Goal: Transaction & Acquisition: Purchase product/service

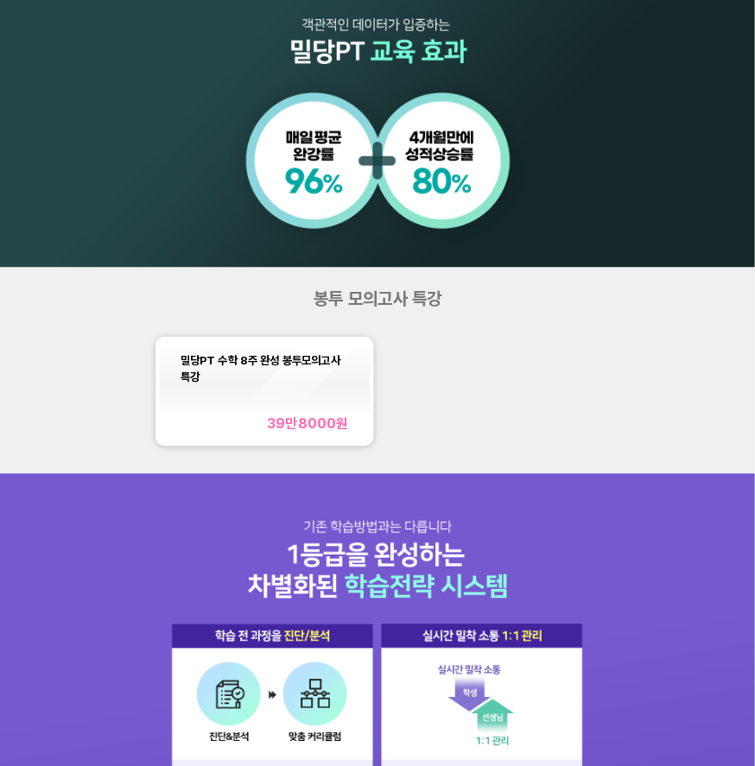
scroll to position [724, 0]
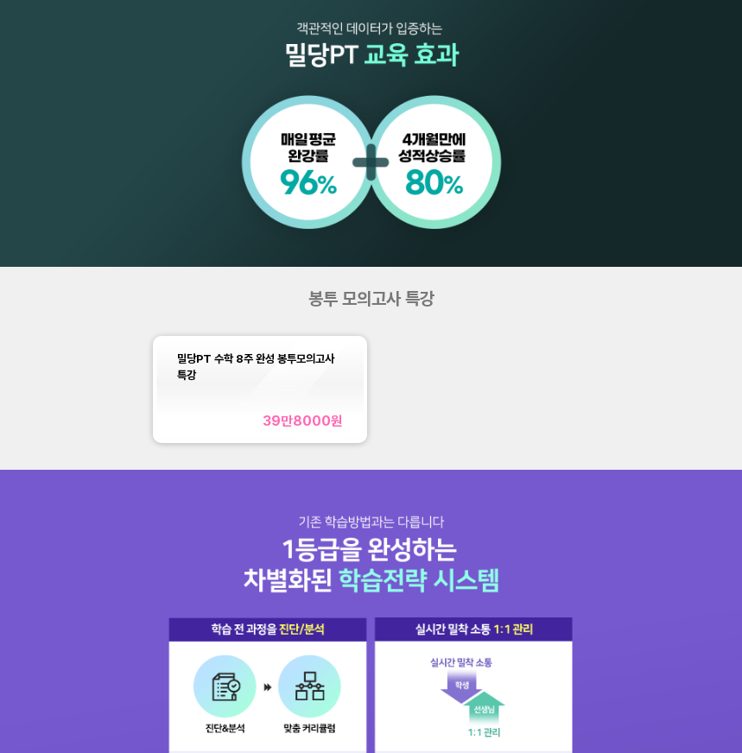
click at [283, 426] on div "39만8000 원" at bounding box center [302, 421] width 80 height 16
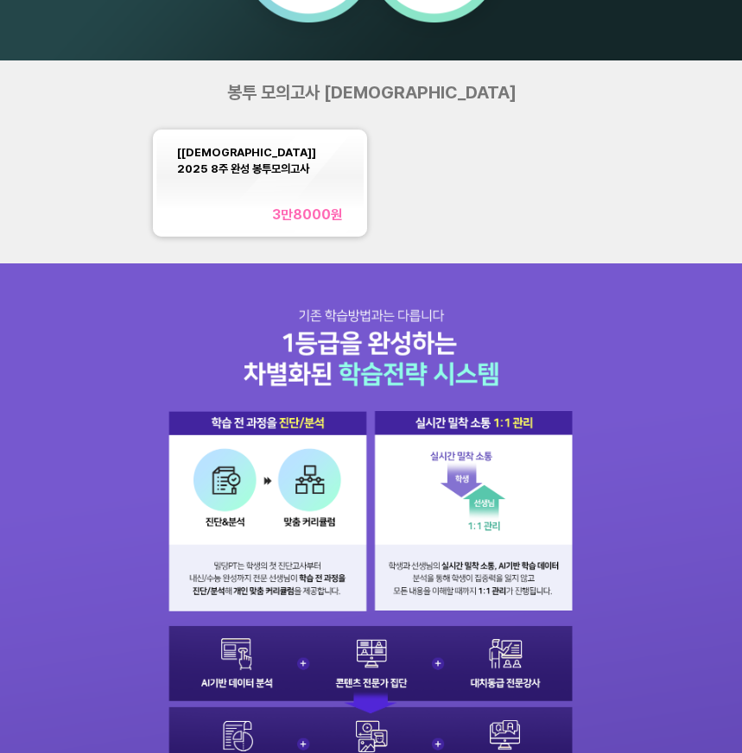
scroll to position [772, 0]
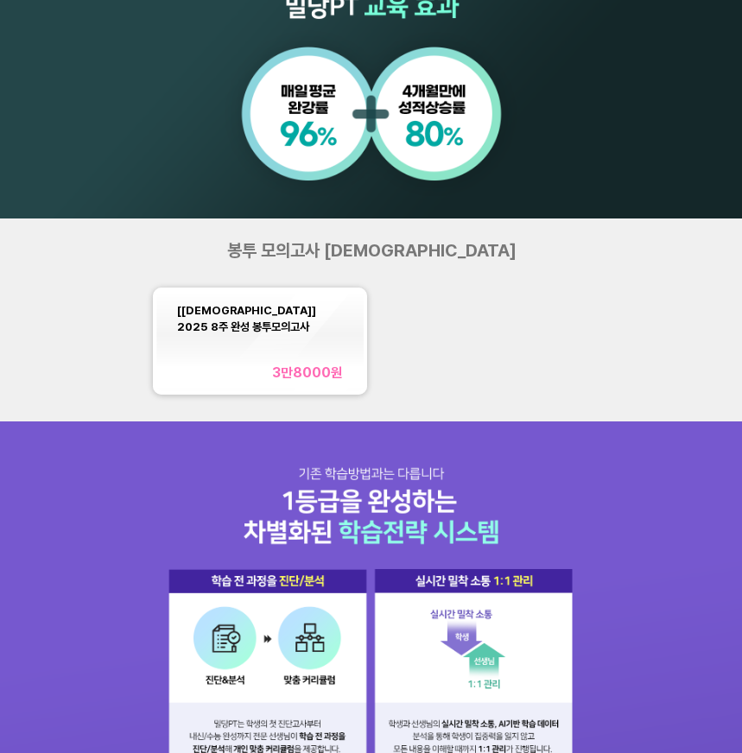
click at [244, 324] on div "[교재] 2025 8주 완성 봉투모의고사 3만8000 원" at bounding box center [260, 340] width 166 height 79
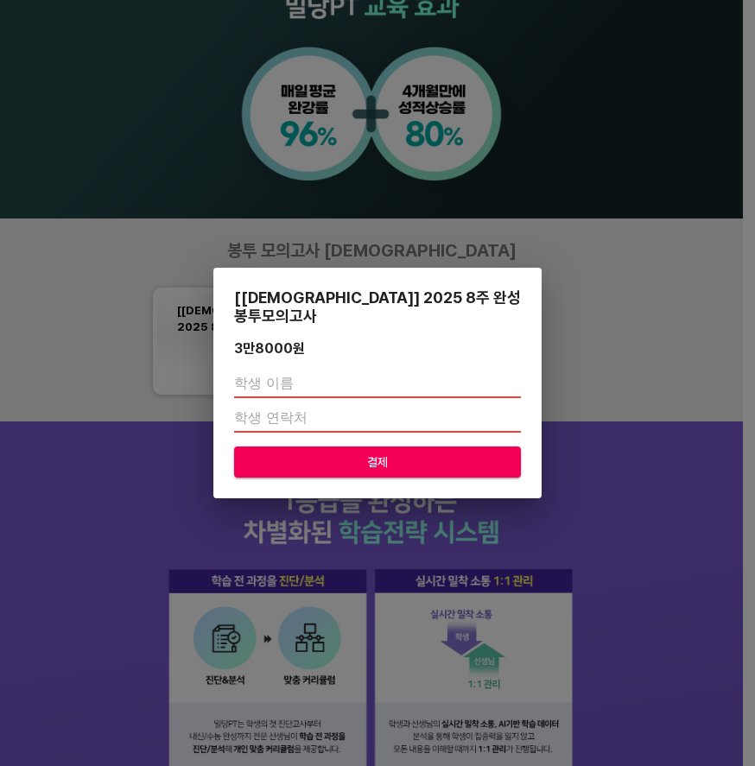
click at [289, 370] on input "text" at bounding box center [377, 384] width 287 height 28
click at [297, 373] on input "text" at bounding box center [377, 384] width 287 height 28
type input "[PERSON_NAME]"
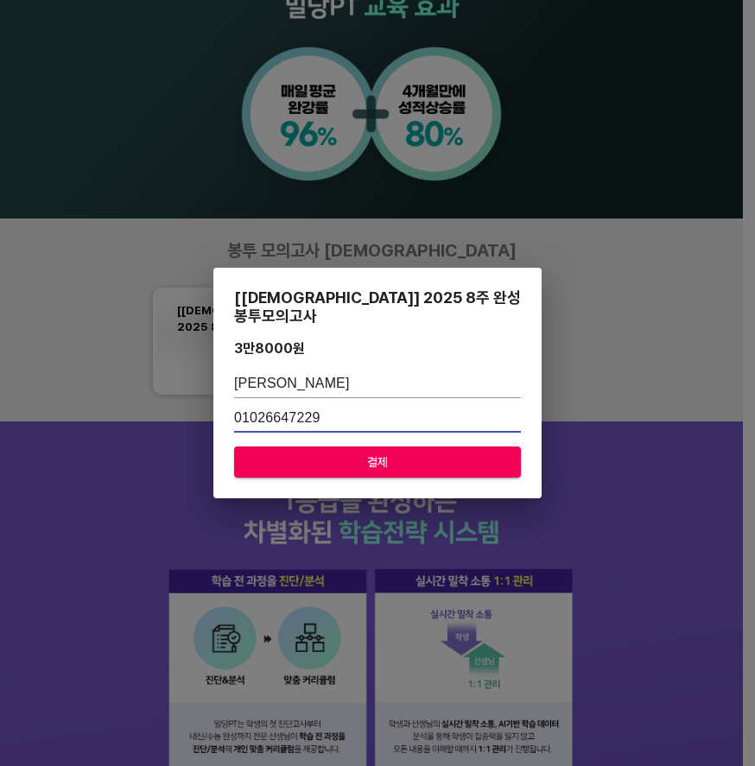
type input "01026647229"
click at [343, 458] on span "결제" at bounding box center [377, 463] width 259 height 22
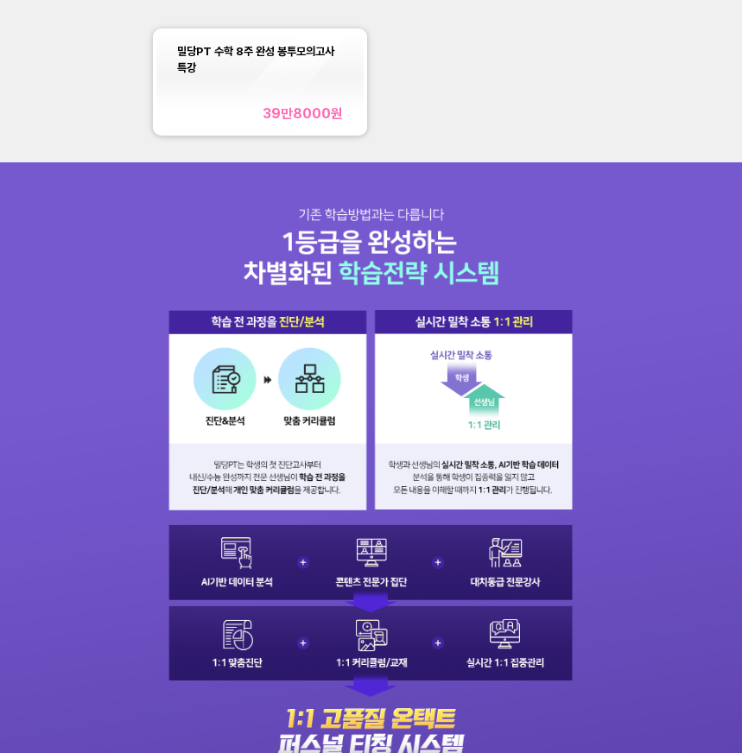
scroll to position [863, 0]
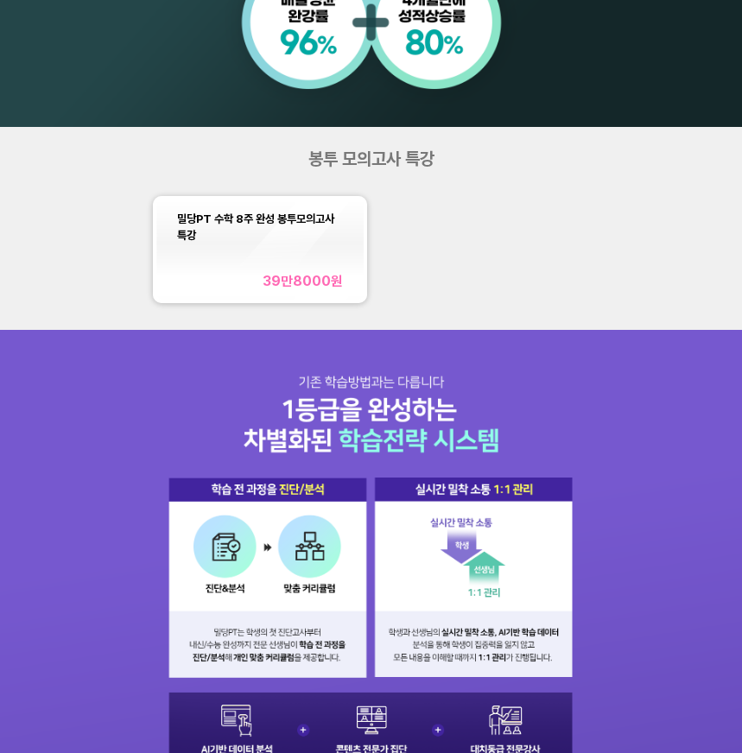
click at [245, 252] on div "밀당PT 수학 8주 완성 봉투모의고사 특강 39만8000 원" at bounding box center [260, 249] width 166 height 79
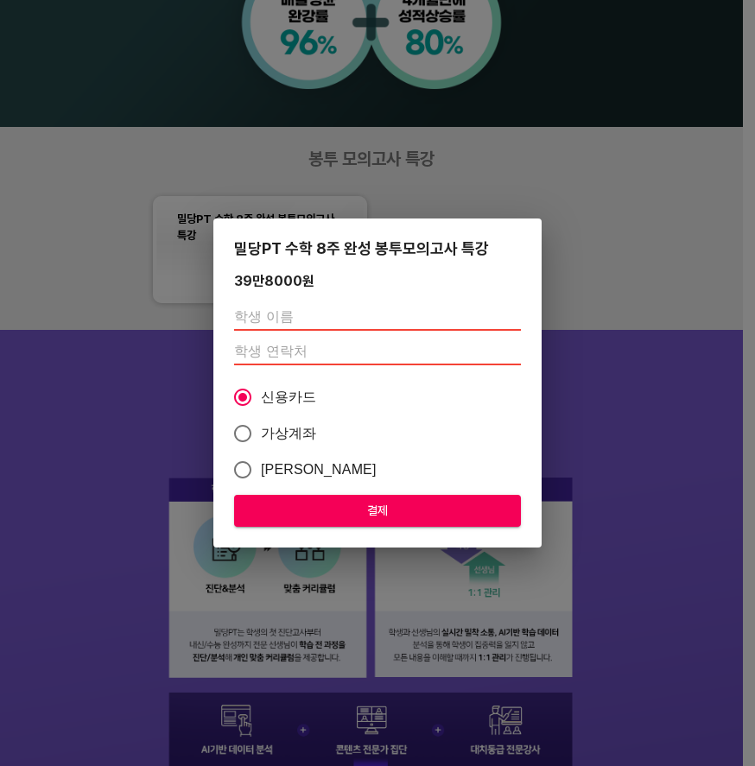
click at [278, 325] on input "text" at bounding box center [377, 317] width 287 height 28
type input "[PERSON_NAME]"
type input "01026647229"
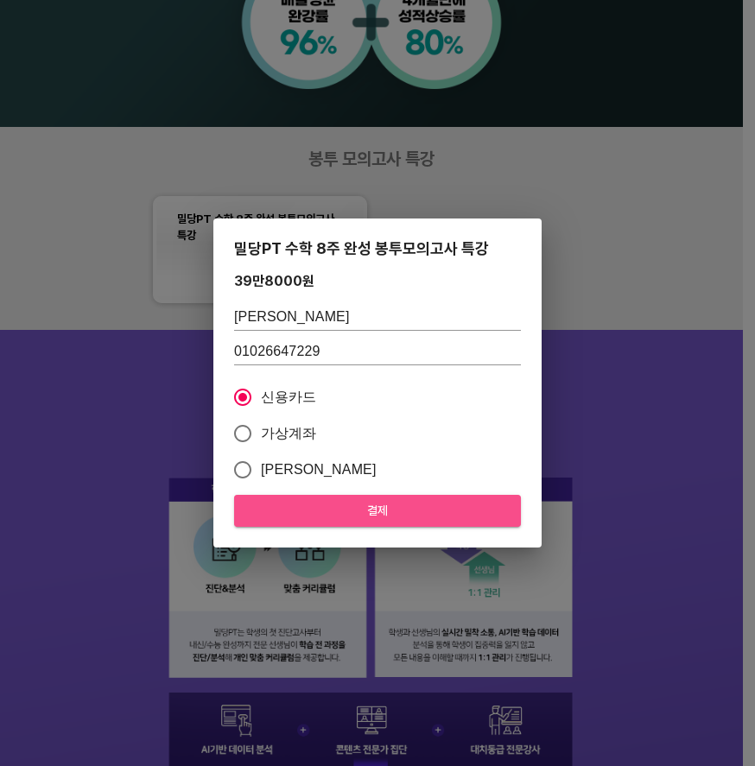
click at [363, 511] on span "결제" at bounding box center [377, 511] width 259 height 22
